Goal: Transaction & Acquisition: Purchase product/service

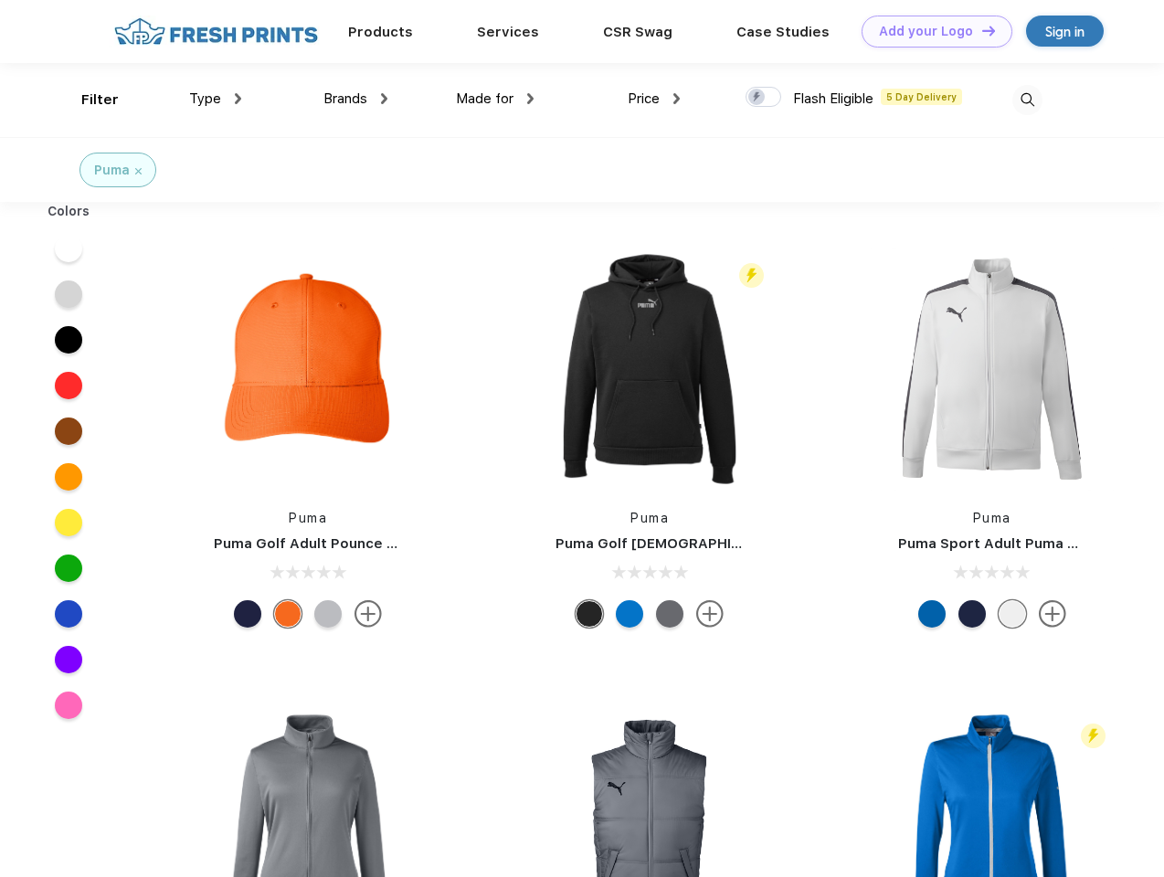
scroll to position [1, 0]
click at [930, 31] on link "Add your Logo Design Tool" at bounding box center [937, 32] width 151 height 32
click at [0, 0] on div "Design Tool" at bounding box center [0, 0] width 0 height 0
click at [980, 30] on link "Add your Logo Design Tool" at bounding box center [937, 32] width 151 height 32
click at [88, 100] on div "Filter" at bounding box center [99, 100] width 37 height 21
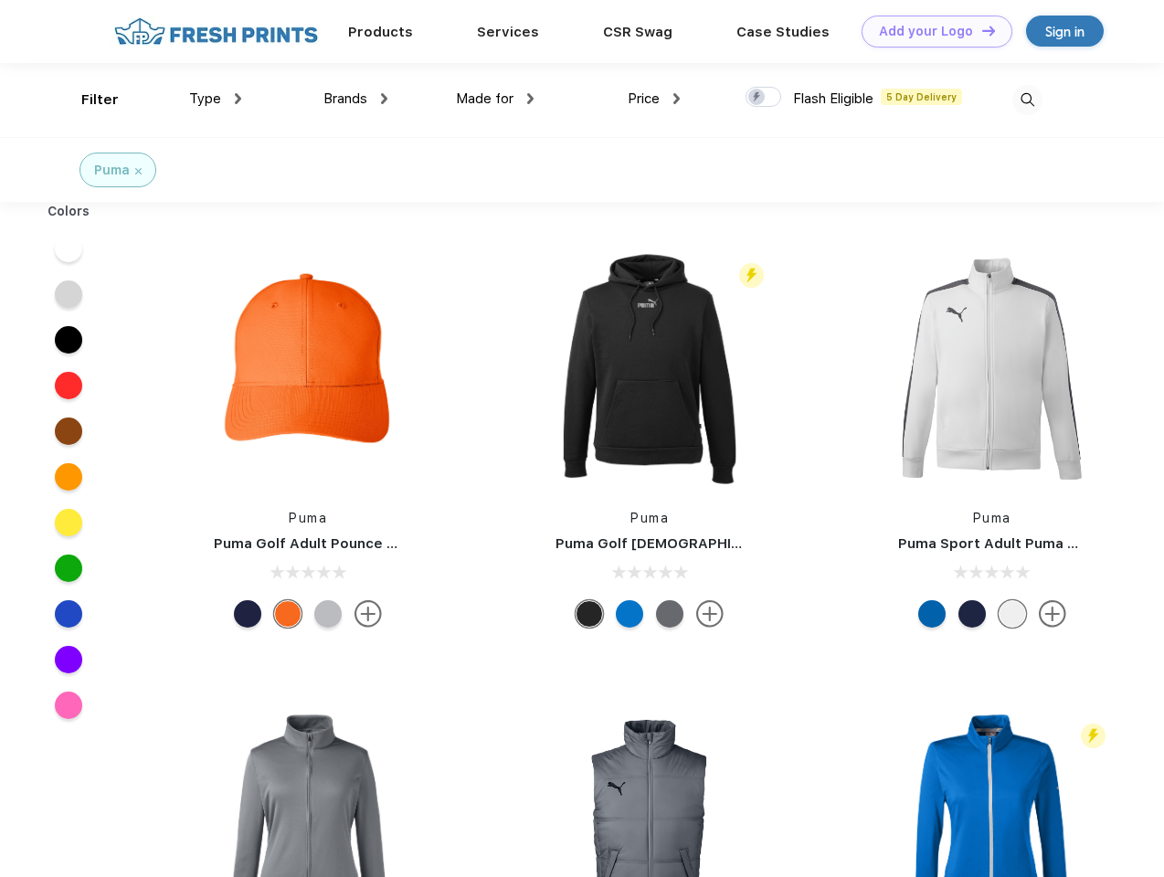
click at [216, 99] on span "Type" at bounding box center [205, 98] width 32 height 16
click at [355, 99] on span "Brands" at bounding box center [345, 98] width 44 height 16
click at [495, 99] on span "Made for" at bounding box center [485, 98] width 58 height 16
click at [654, 99] on span "Price" at bounding box center [644, 98] width 32 height 16
click at [764, 98] on div at bounding box center [763, 97] width 36 height 20
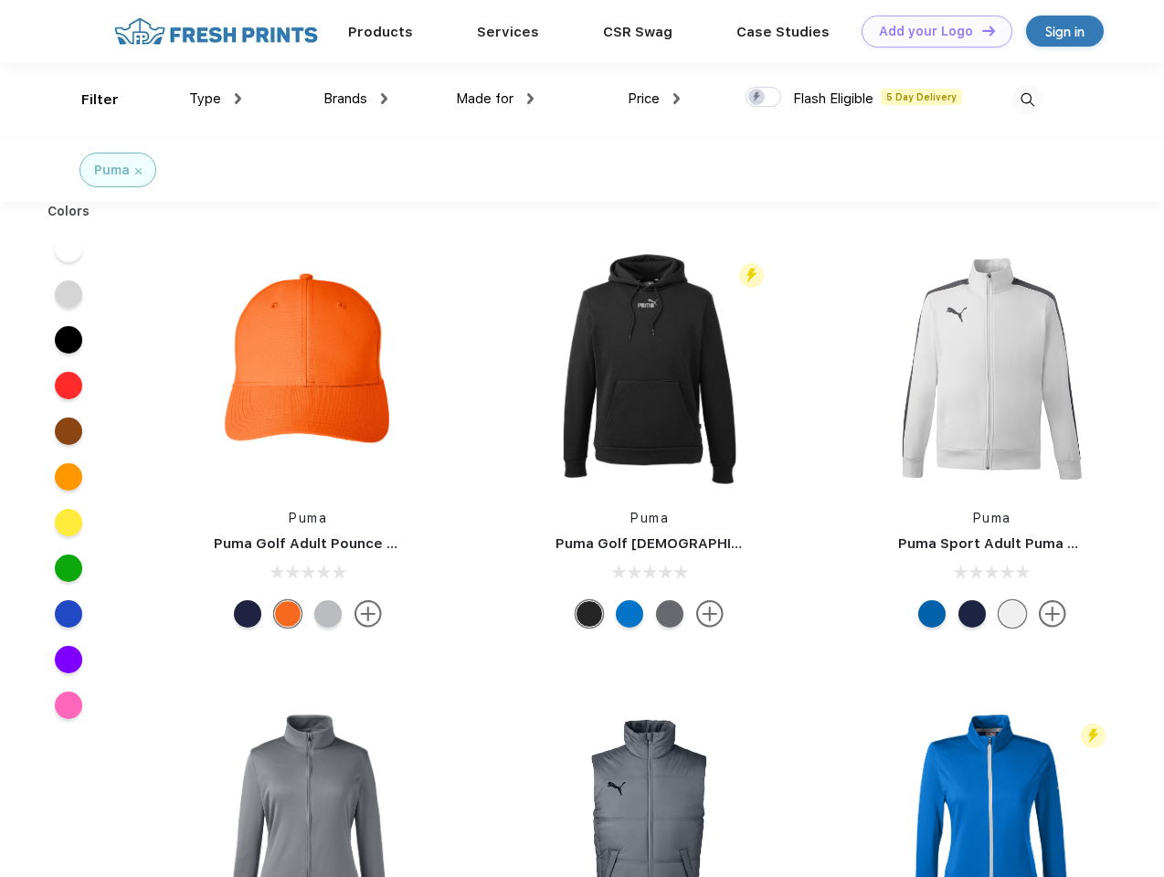
click at [757, 98] on input "checkbox" at bounding box center [751, 92] width 12 height 12
click at [1027, 100] on img at bounding box center [1027, 100] width 30 height 30
